Goal: Task Accomplishment & Management: Manage account settings

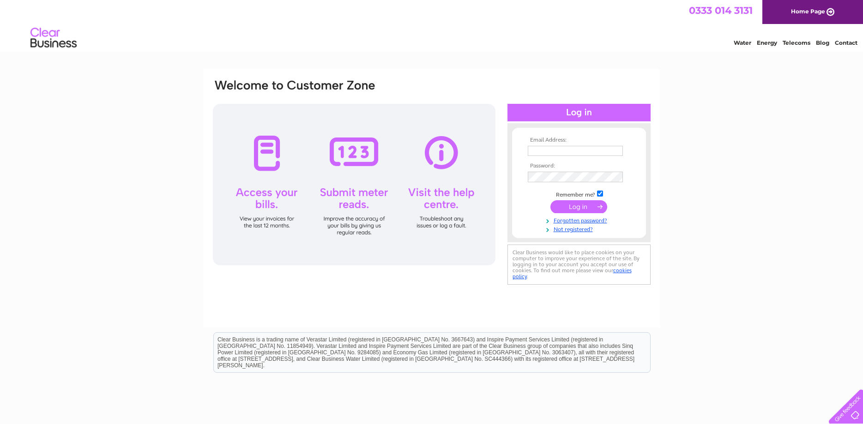
click at [547, 151] on input "text" at bounding box center [575, 151] width 95 height 10
type input "[EMAIL_ADDRESS][DOMAIN_NAME]"
click at [570, 223] on link "Forgotten password?" at bounding box center [580, 220] width 105 height 9
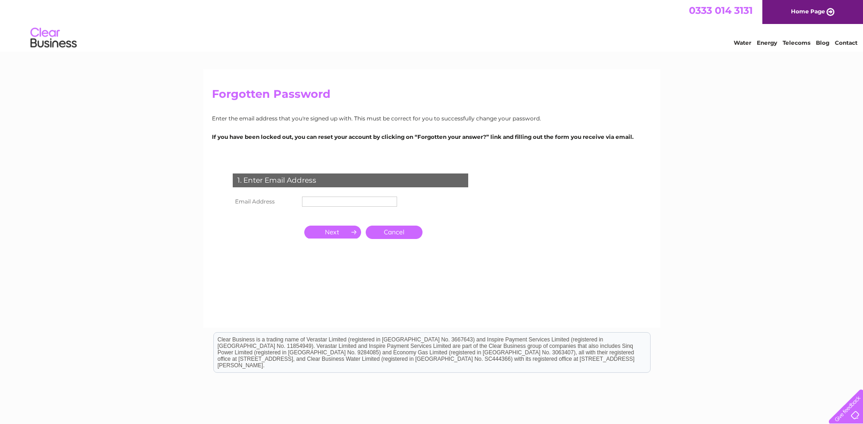
click at [327, 205] on input "text" at bounding box center [349, 202] width 95 height 10
type input "[EMAIL_ADDRESS][DOMAIN_NAME]"
click at [335, 234] on input "button" at bounding box center [332, 232] width 57 height 13
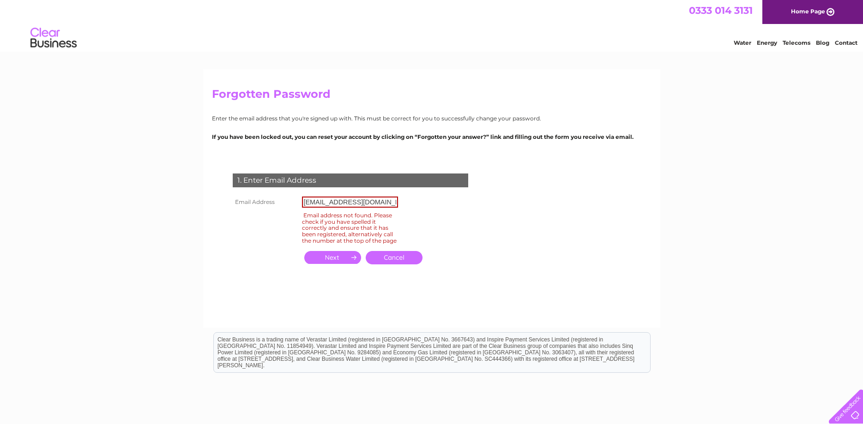
click at [406, 264] on link "Cancel" at bounding box center [394, 257] width 57 height 13
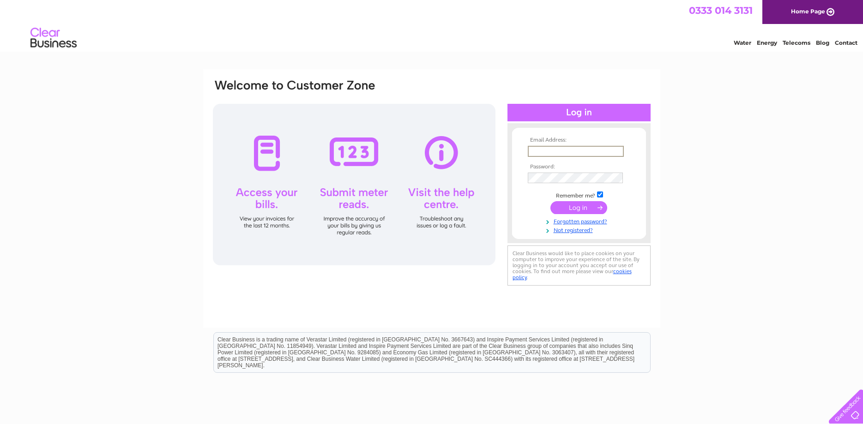
click at [543, 155] on input "text" at bounding box center [576, 151] width 96 height 11
